Goal: Find specific page/section: Find specific page/section

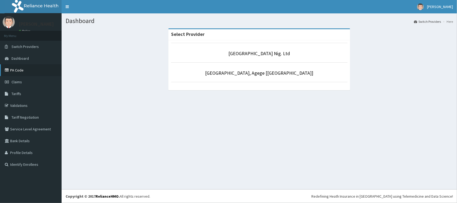
click at [26, 70] on link "PA Code" at bounding box center [31, 70] width 62 height 12
